Goal: Check status: Check status

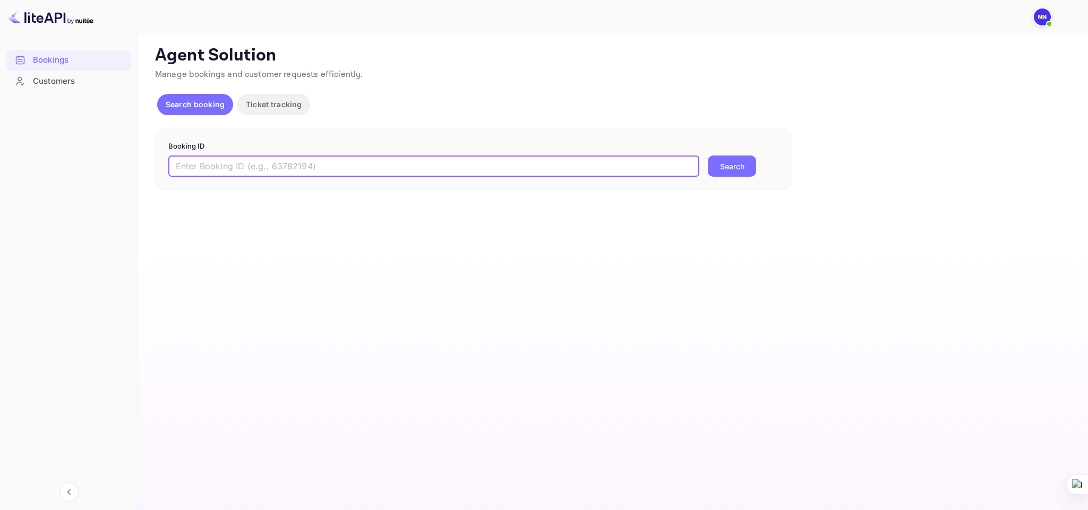
click at [225, 165] on input "text" at bounding box center [433, 166] width 531 height 21
paste input "314108482"
type input "314108482-0"
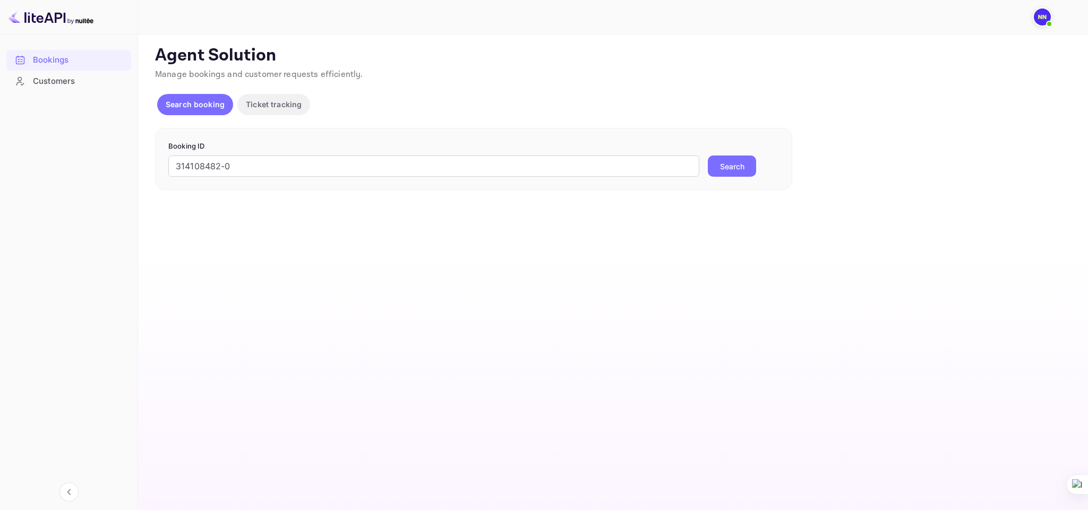
click at [725, 169] on button "Search" at bounding box center [732, 166] width 48 height 21
click at [725, 160] on div "Agent Solution Manage bookings and customer requests efficiently. Search bookin…" at bounding box center [612, 124] width 914 height 158
